Goal: Transaction & Acquisition: Purchase product/service

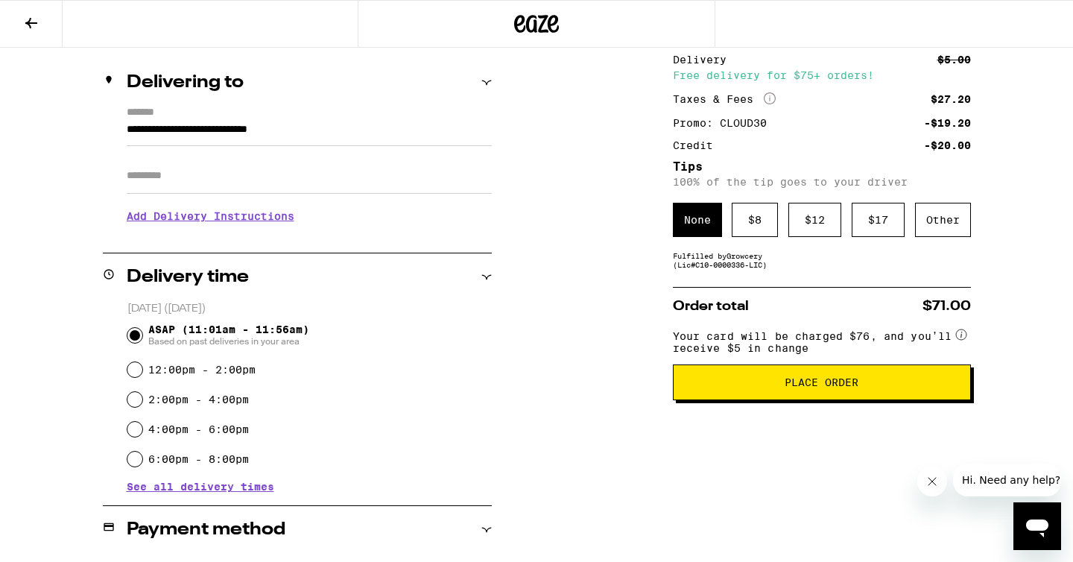
click at [238, 488] on span "See all delivery times" at bounding box center [201, 486] width 148 height 10
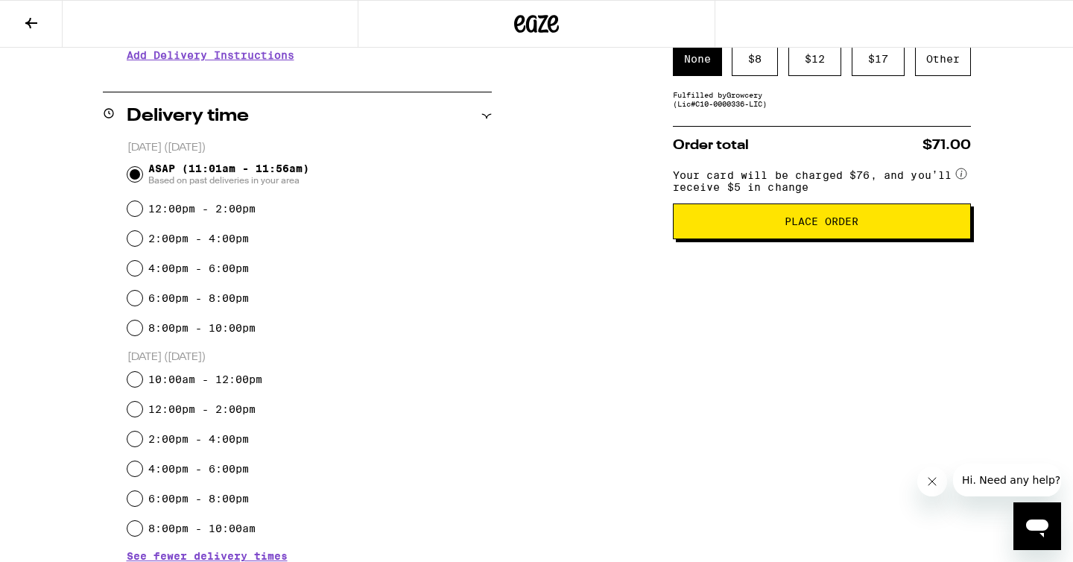
scroll to position [318, 0]
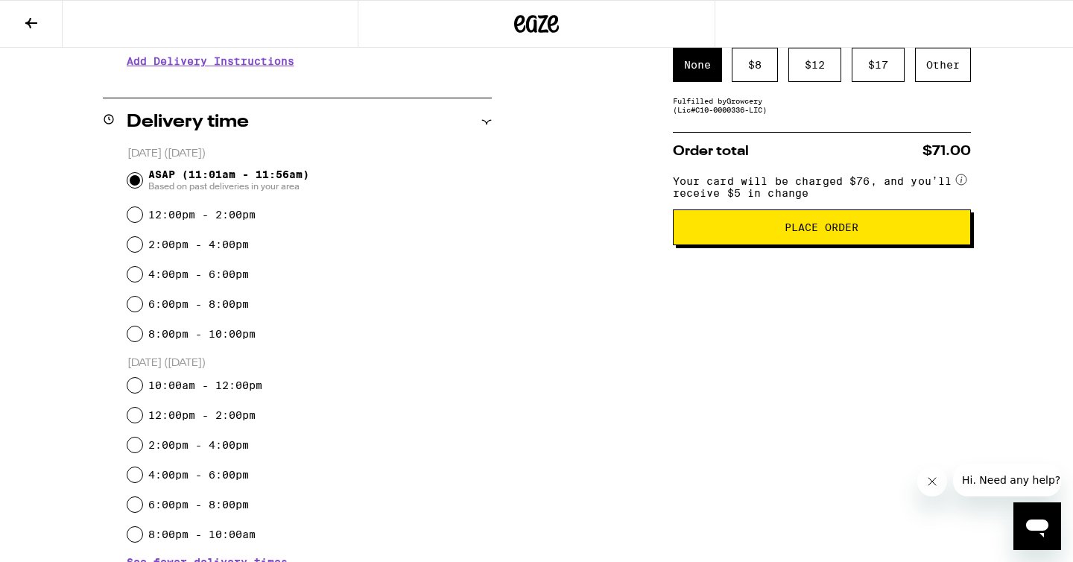
click at [413, 354] on fieldset "[DATE] ([DATE]) ASAP (11:01am - 11:56am) Based on past deliveries in your area …" at bounding box center [309, 347] width 365 height 403
click at [414, 356] on fieldset "[DATE] ([DATE]) ASAP (11:01am - 11:56am) Based on past deliveries in your area …" at bounding box center [309, 347] width 365 height 403
click at [136, 241] on input "2:00pm - 4:00pm" at bounding box center [134, 244] width 15 height 15
radio input "true"
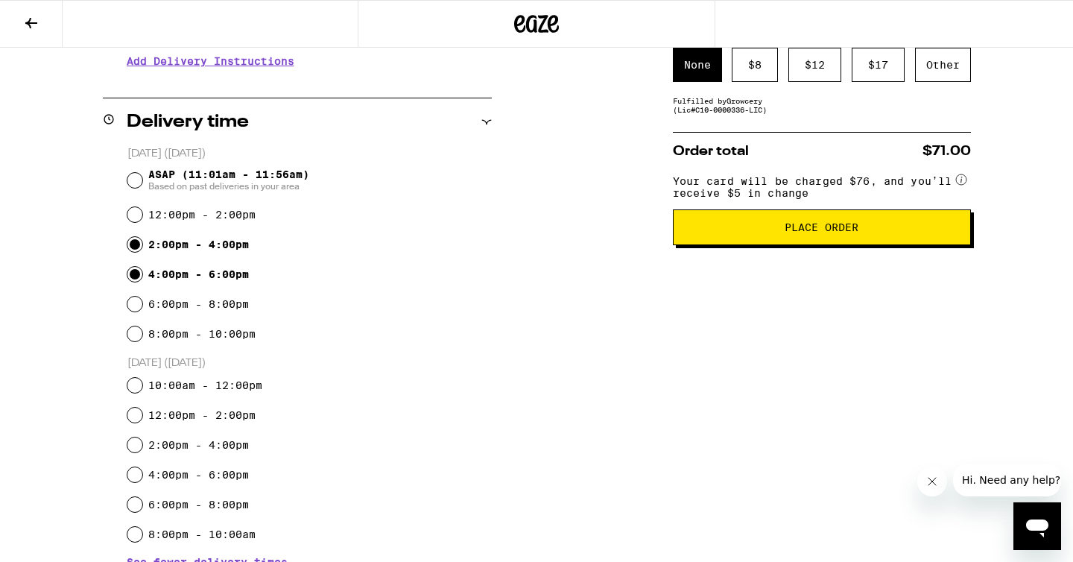
click at [135, 270] on input "4:00pm - 6:00pm" at bounding box center [134, 274] width 15 height 15
radio input "true"
click at [134, 244] on input "2:00pm - 4:00pm" at bounding box center [134, 244] width 15 height 15
radio input "true"
click at [136, 270] on input "4:00pm - 6:00pm" at bounding box center [134, 274] width 15 height 15
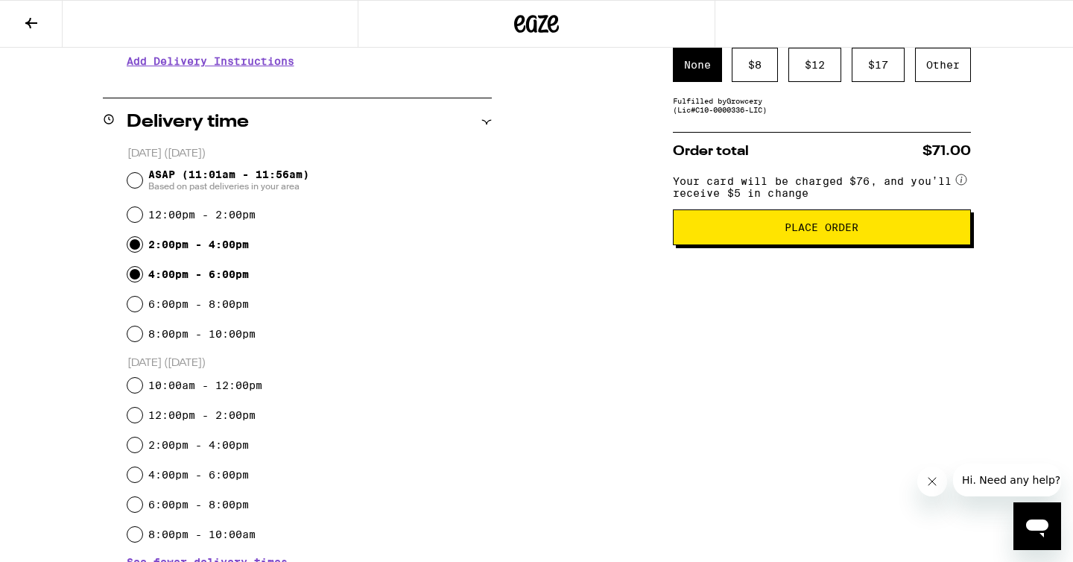
radio input "true"
click at [759, 79] on div "$ 8" at bounding box center [755, 65] width 46 height 34
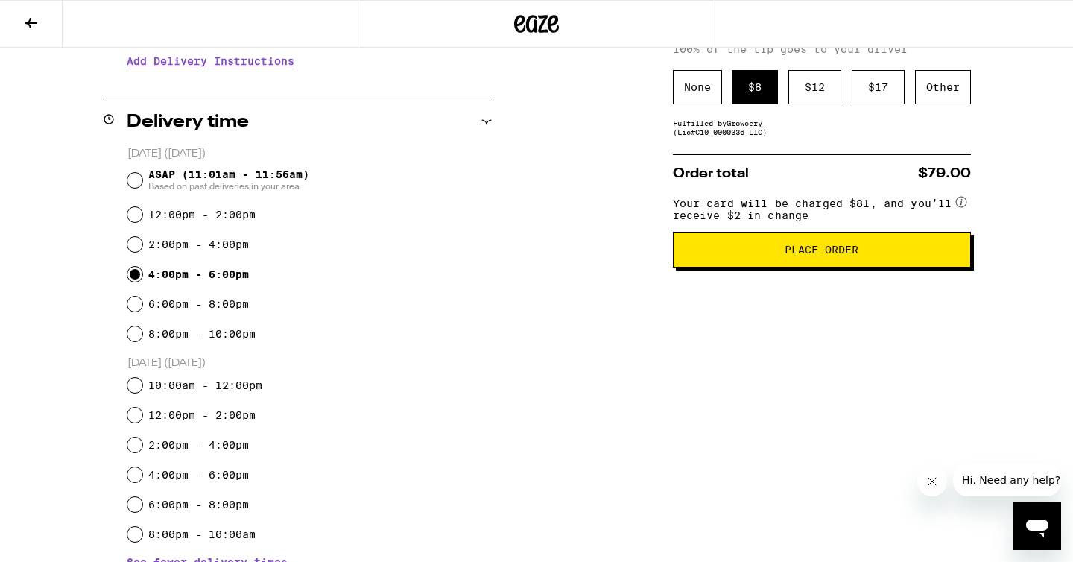
click at [752, 346] on div "Subtotal $83.00 Delivery $5.00 Free delivery for $75+ orders! Taxes & Fees More…" at bounding box center [822, 440] width 298 height 1157
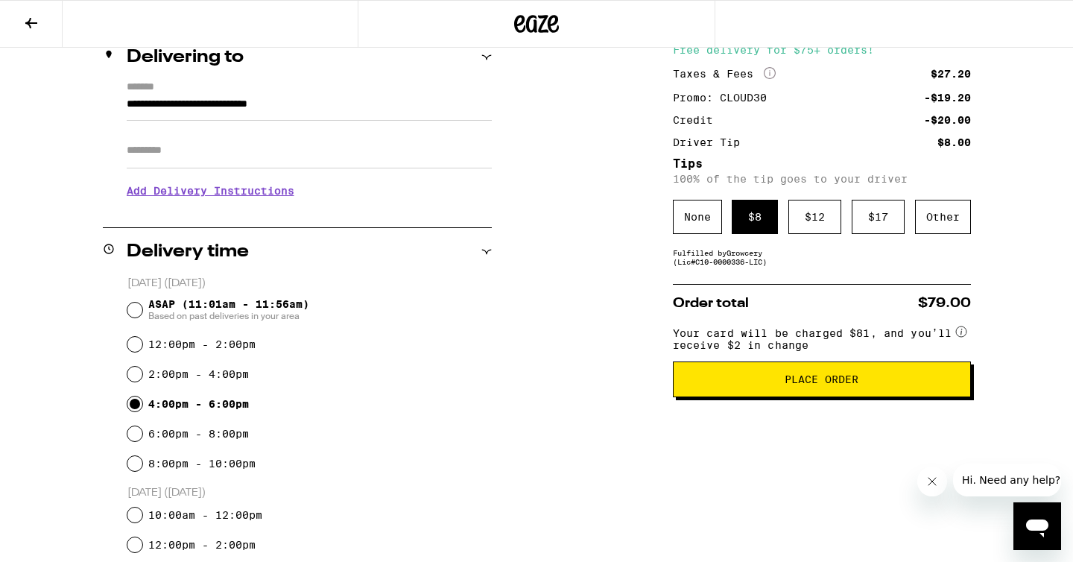
scroll to position [193, 0]
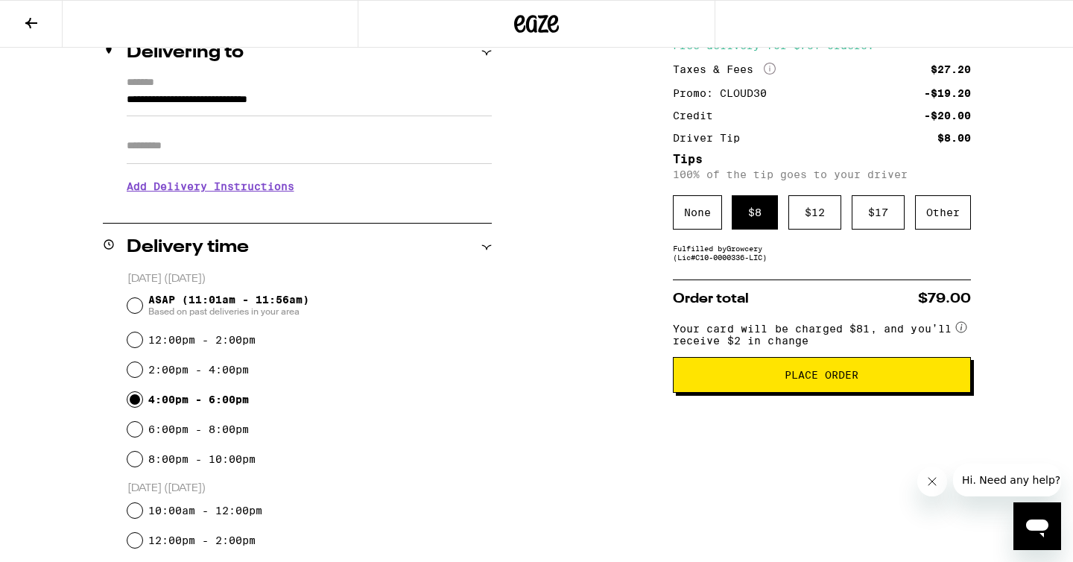
click at [911, 380] on span "Place Order" at bounding box center [822, 375] width 273 height 10
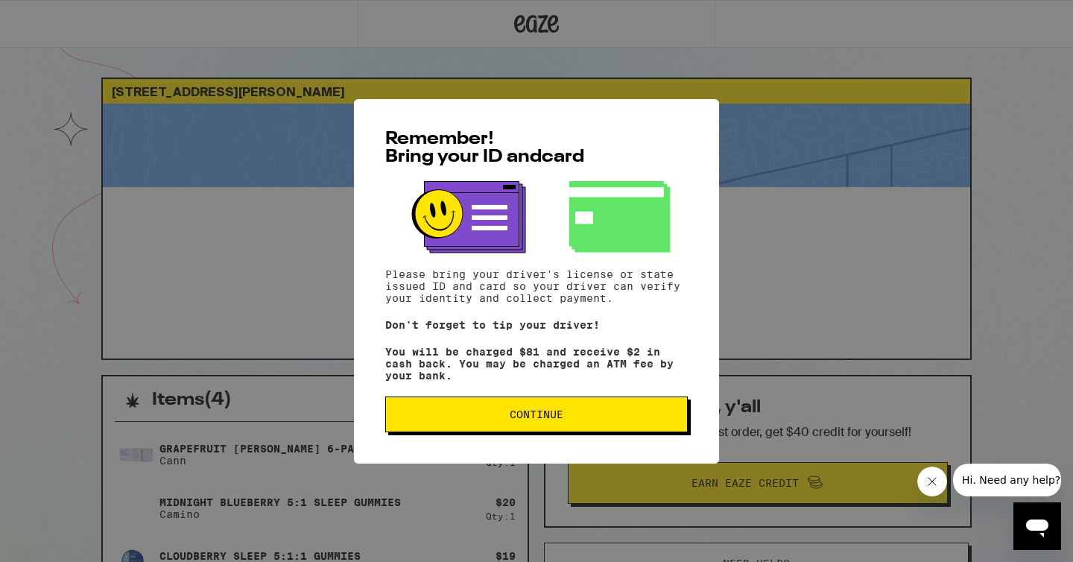
click at [631, 417] on span "Continue" at bounding box center [536, 414] width 277 height 10
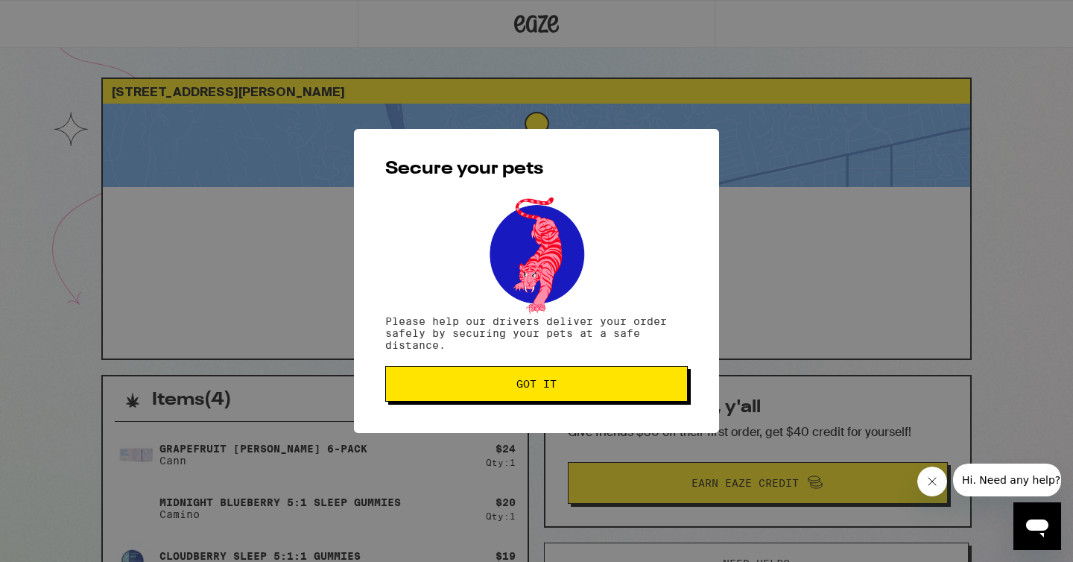
click at [618, 379] on button "Got it" at bounding box center [536, 384] width 303 height 36
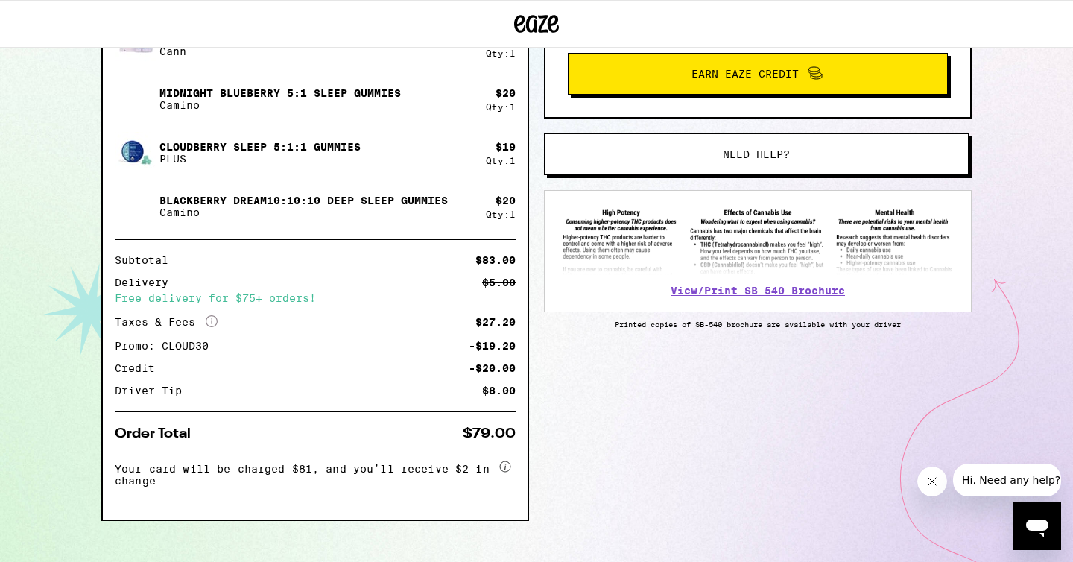
scroll to position [432, 0]
